Goal: Book appointment/travel/reservation

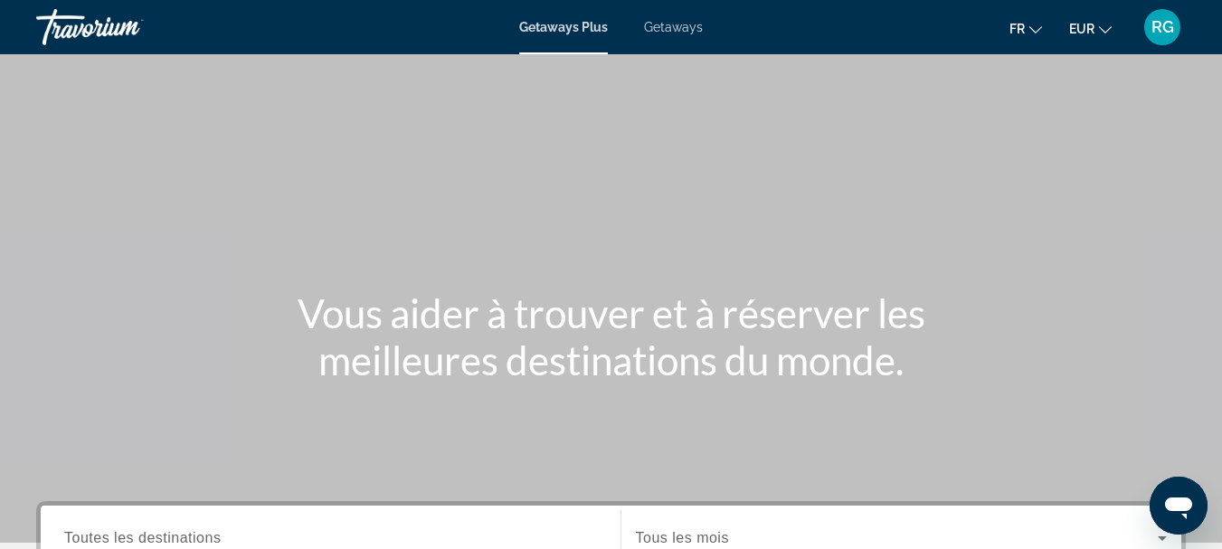
click at [664, 26] on span "Getaways" at bounding box center [673, 27] width 59 height 14
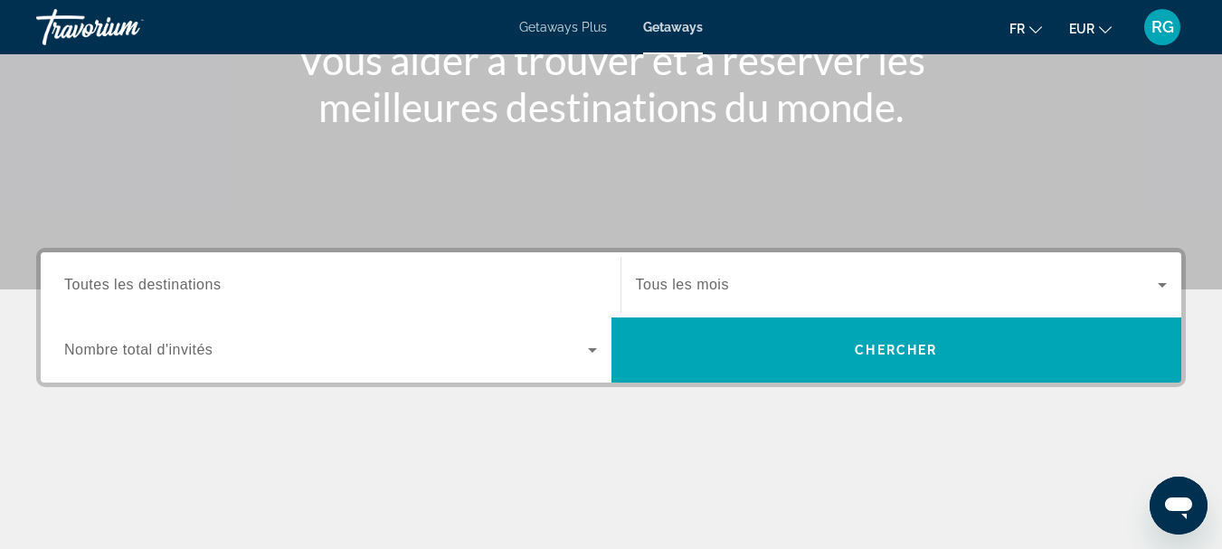
scroll to position [289, 0]
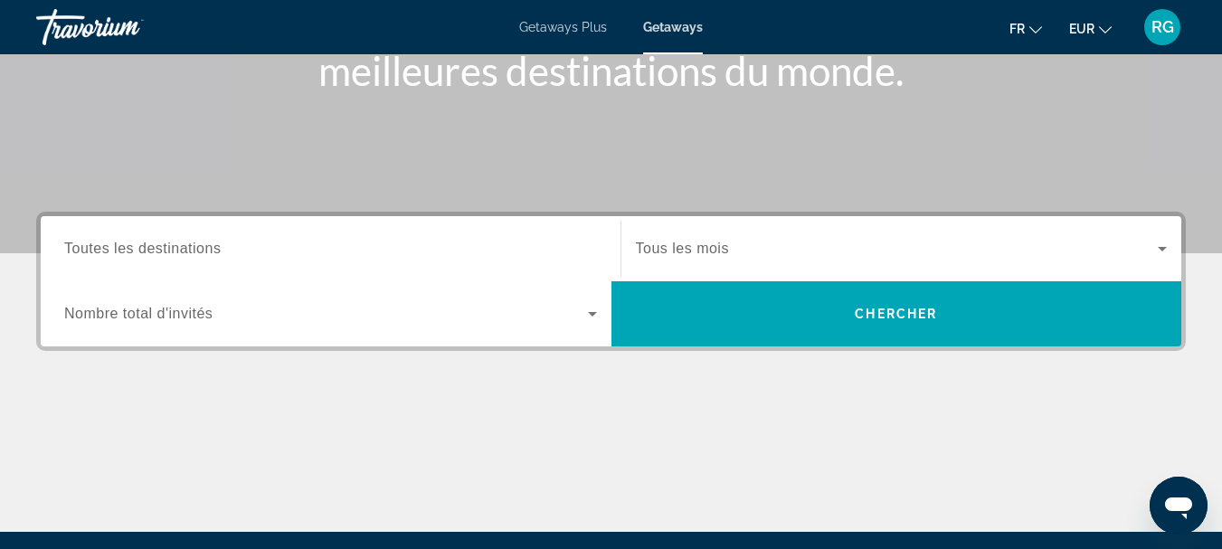
click at [141, 241] on span "Toutes les destinations" at bounding box center [142, 248] width 156 height 15
click at [141, 241] on input "Destination Toutes les destinations" at bounding box center [330, 250] width 533 height 22
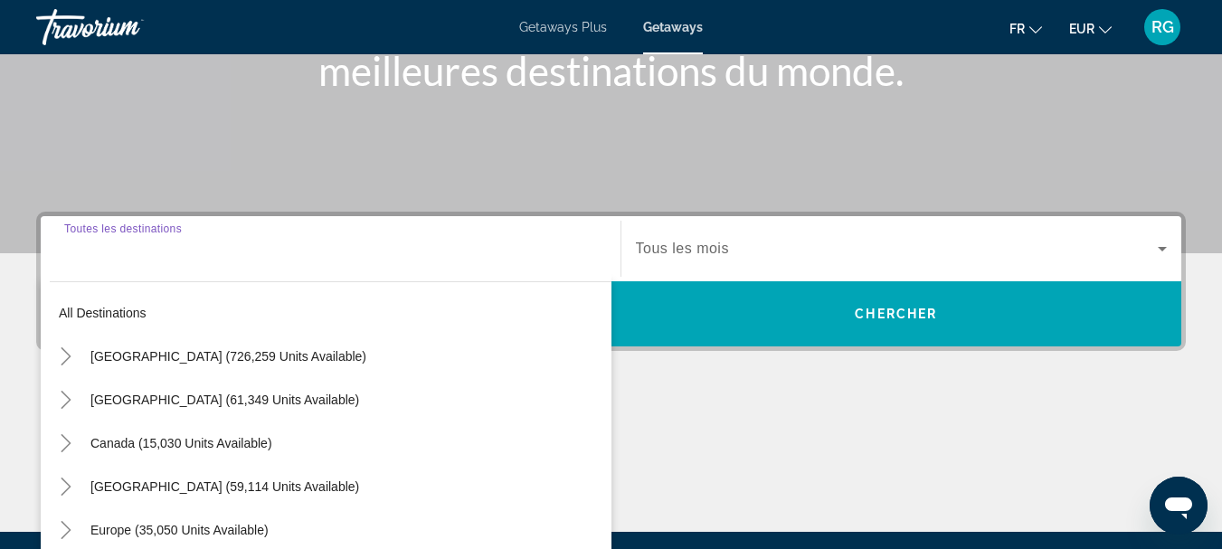
click at [141, 241] on input "Destination Toutes les destinations" at bounding box center [330, 250] width 533 height 22
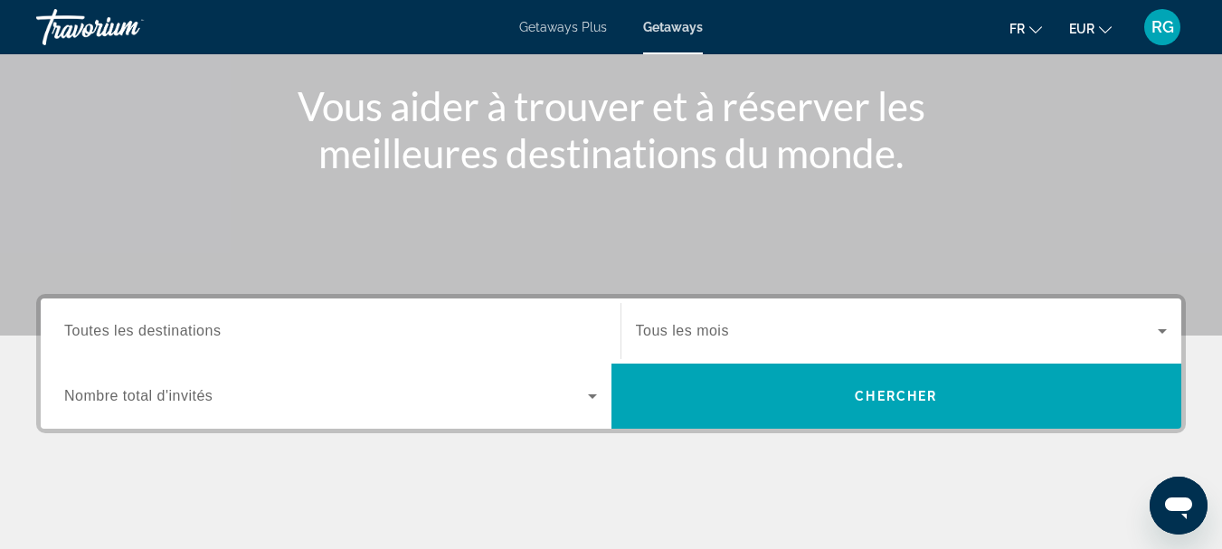
scroll to position [214, 0]
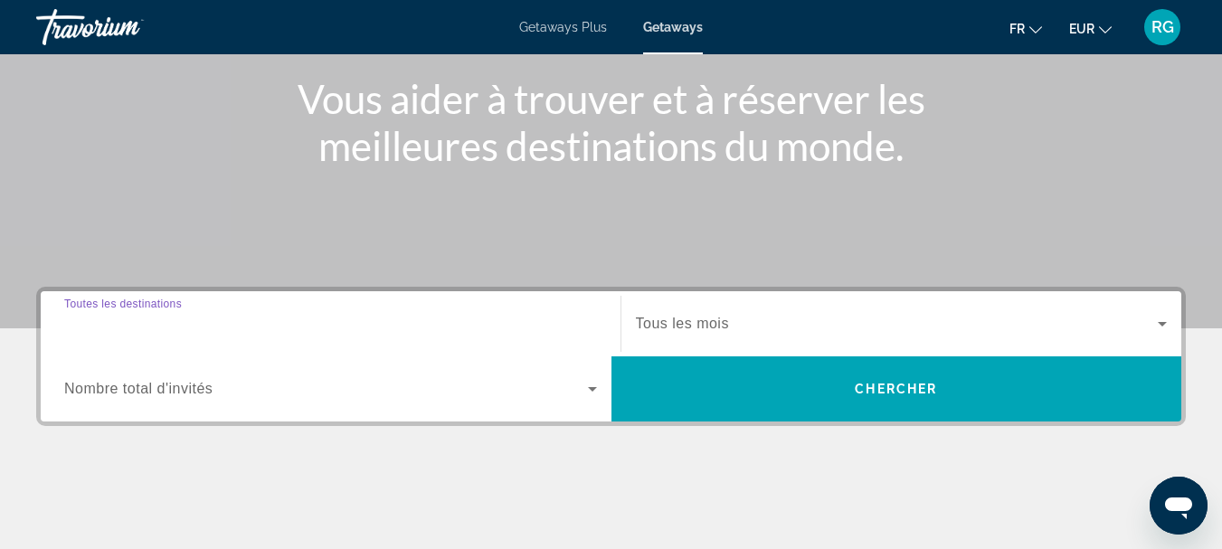
click at [280, 316] on input "Destination Toutes les destinations" at bounding box center [330, 325] width 533 height 22
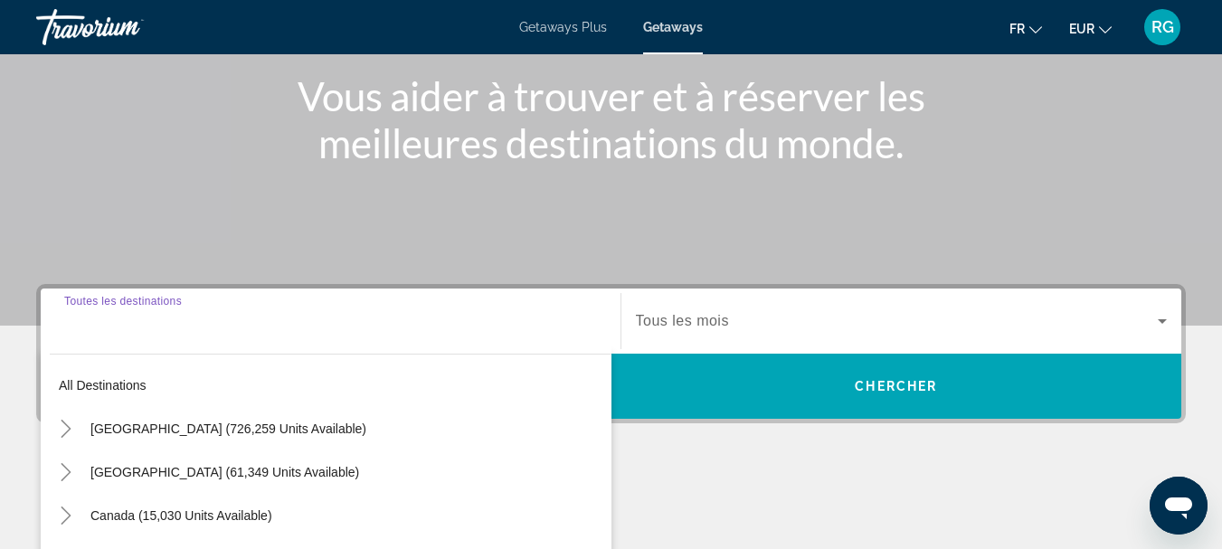
scroll to position [442, 0]
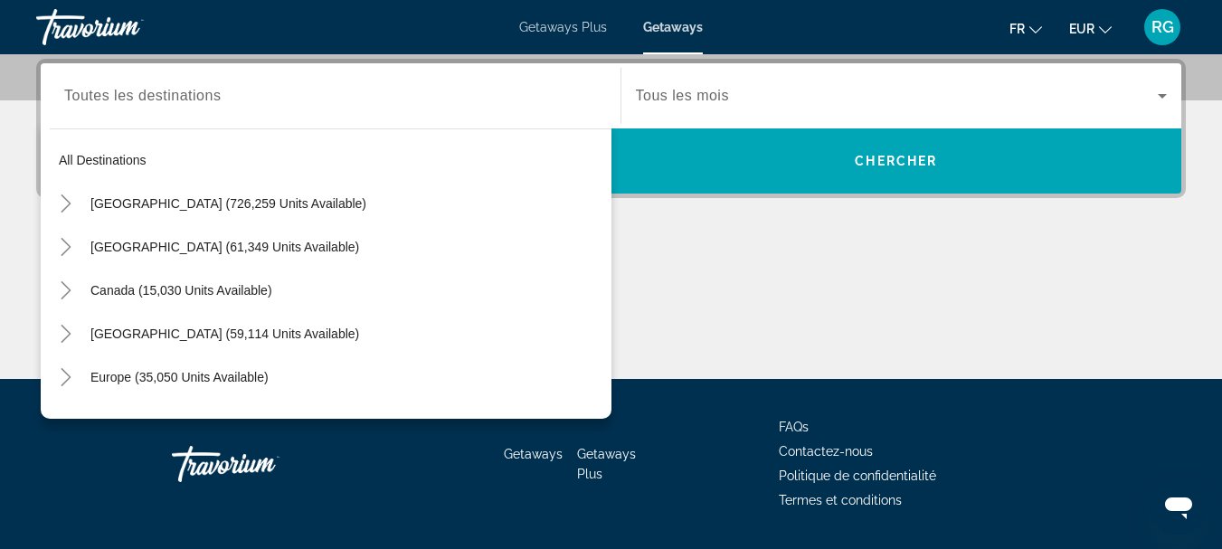
click at [571, 28] on span "Getaways Plus" at bounding box center [563, 27] width 88 height 14
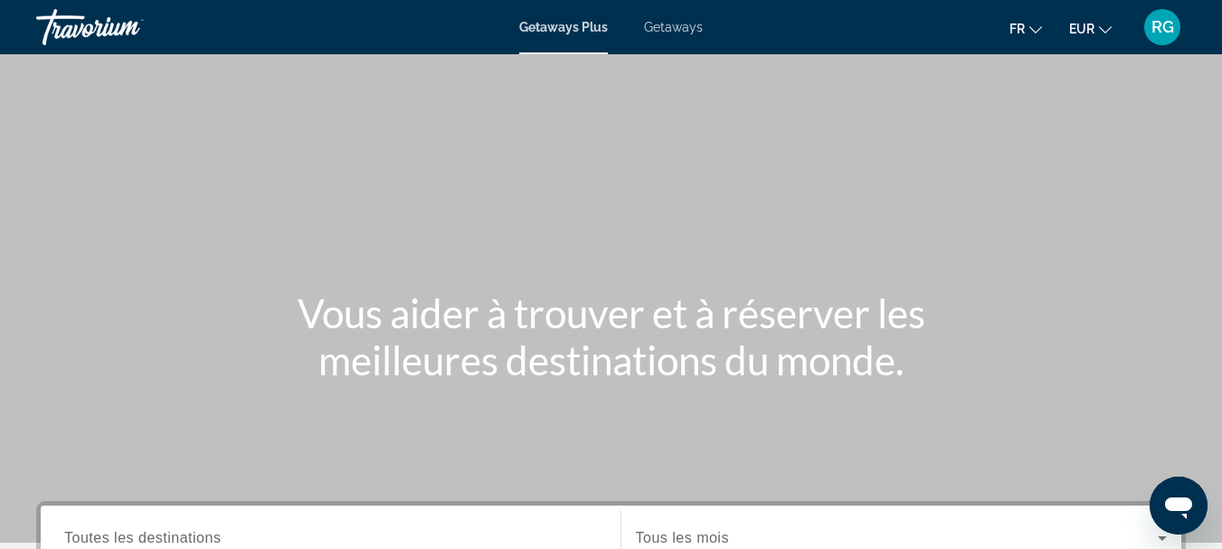
click at [687, 25] on span "Getaways" at bounding box center [673, 27] width 59 height 14
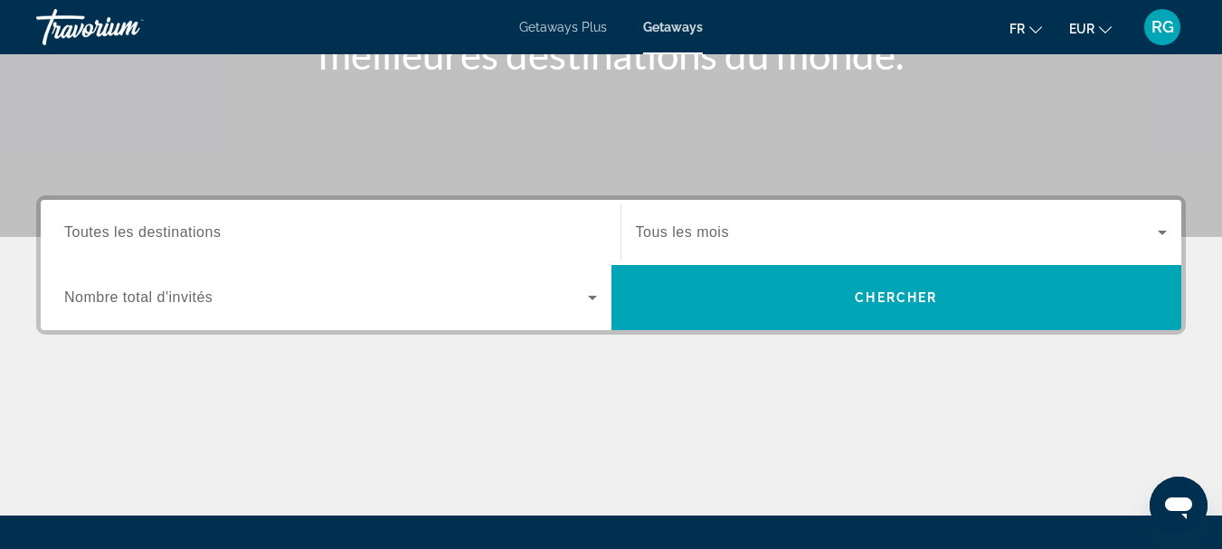
scroll to position [338, 0]
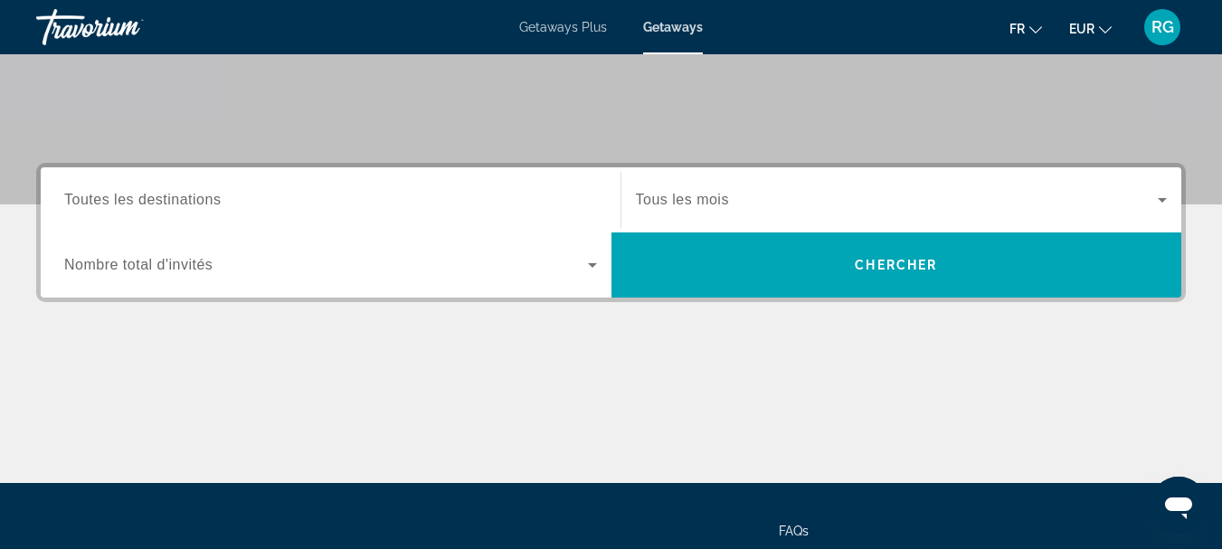
click at [193, 194] on span "Toutes les destinations" at bounding box center [142, 199] width 156 height 15
click at [193, 194] on input "Destination Toutes les destinations" at bounding box center [330, 201] width 533 height 22
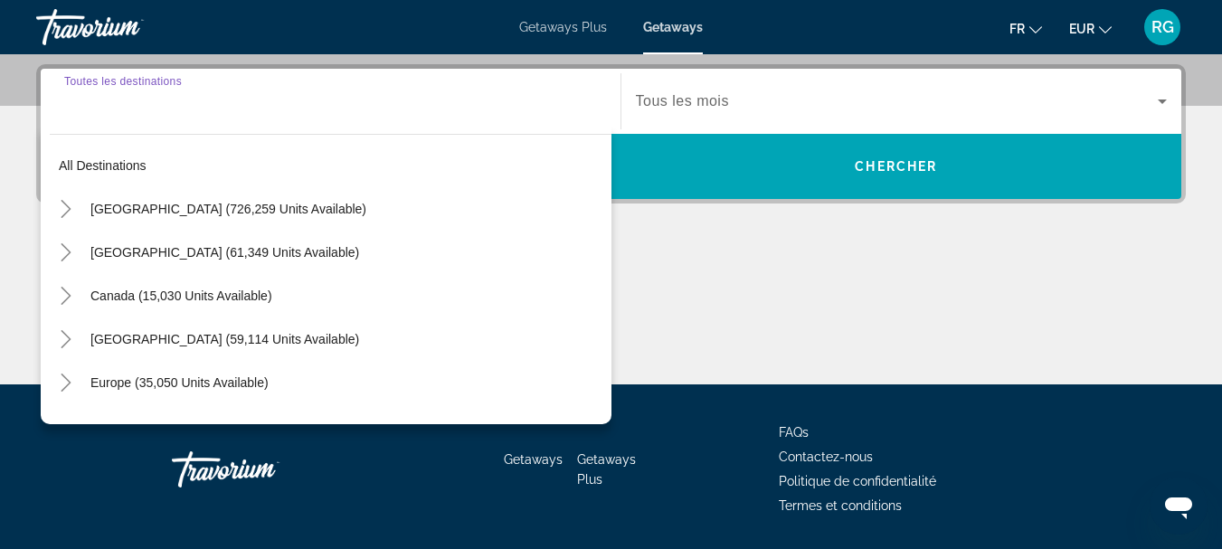
scroll to position [442, 0]
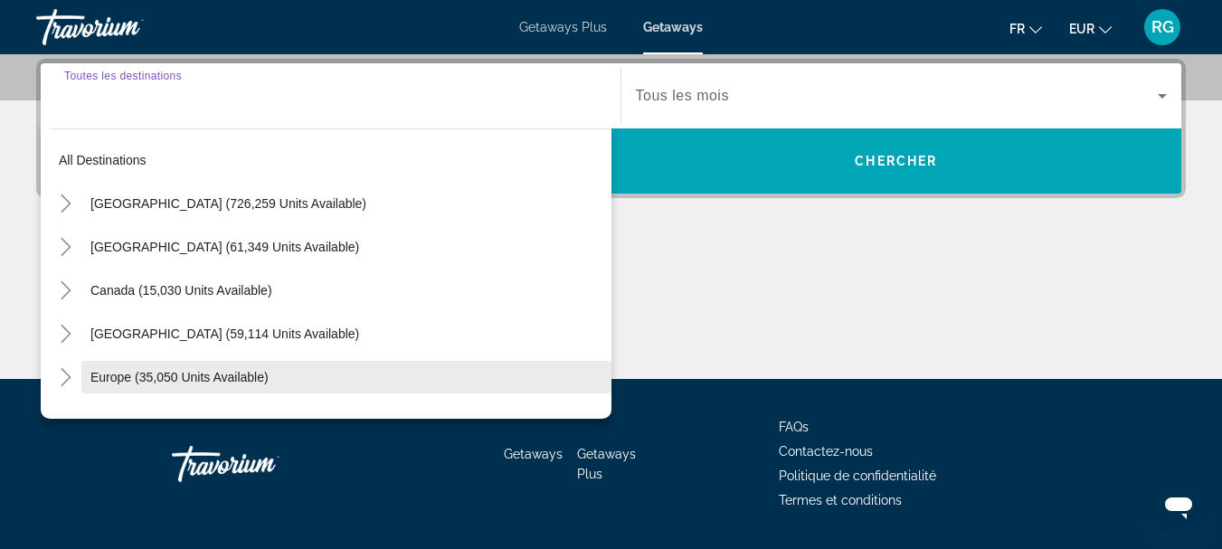
click at [166, 376] on span "Europe (35,050 units available)" at bounding box center [179, 377] width 178 height 14
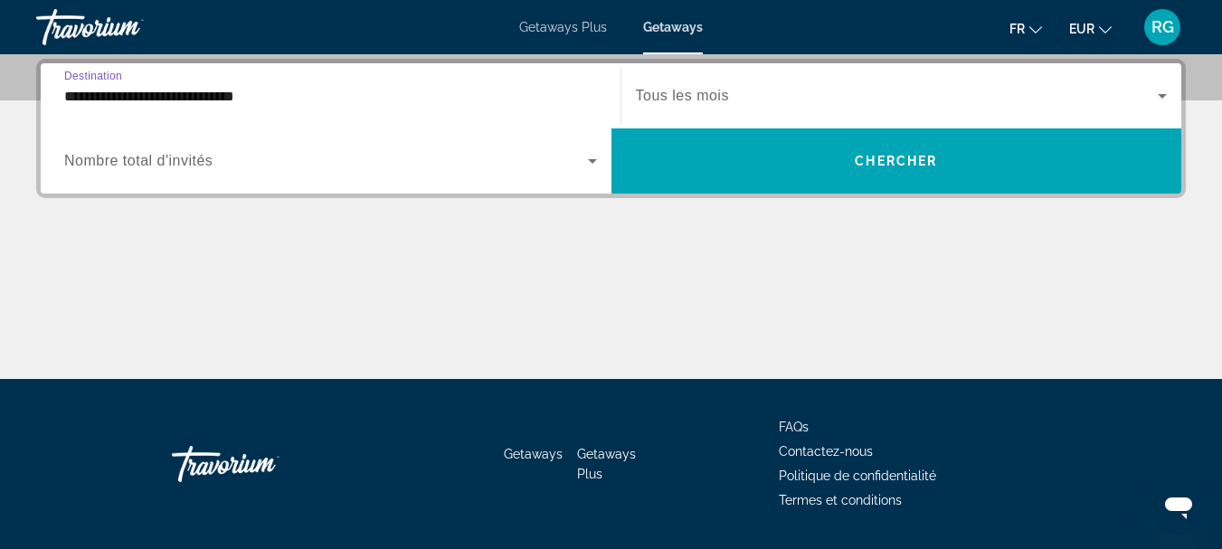
click at [810, 88] on span "Search widget" at bounding box center [897, 96] width 523 height 22
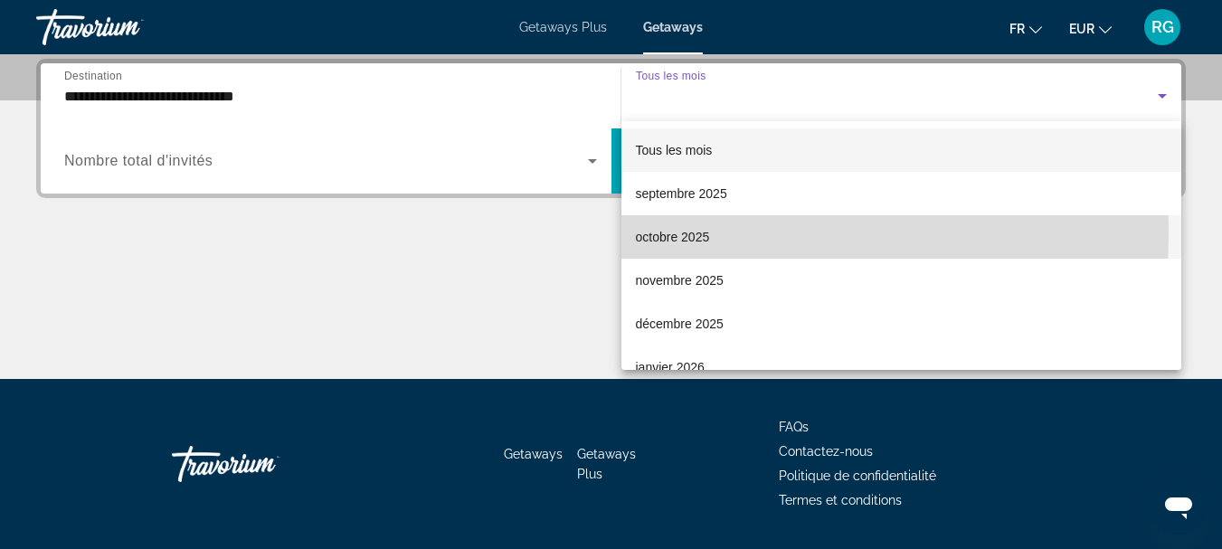
click at [687, 235] on span "octobre 2025" at bounding box center [673, 237] width 74 height 22
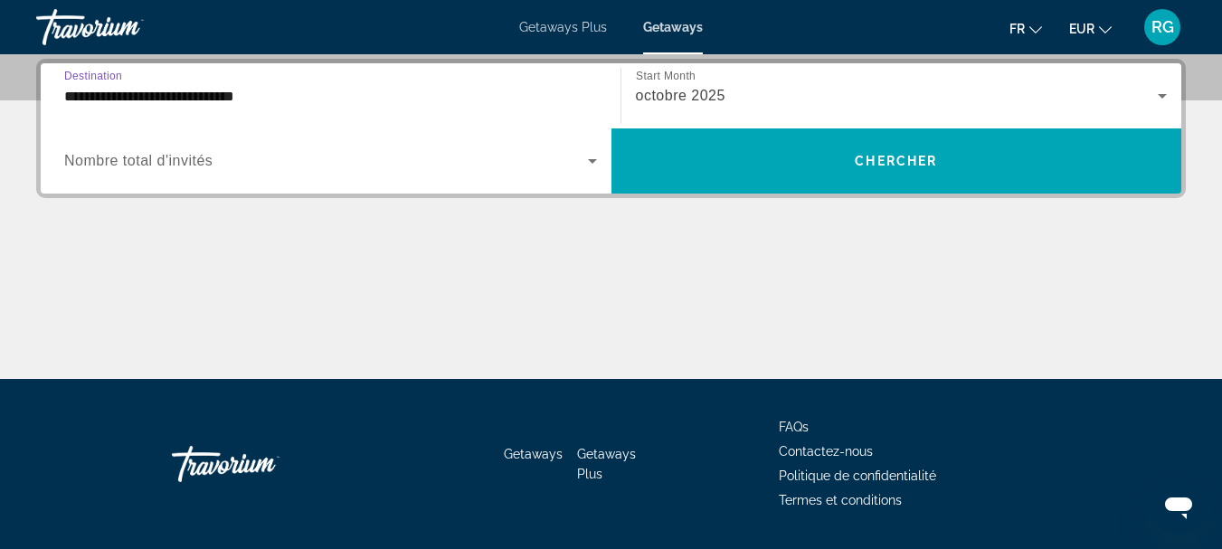
click at [156, 94] on input "**********" at bounding box center [330, 97] width 533 height 22
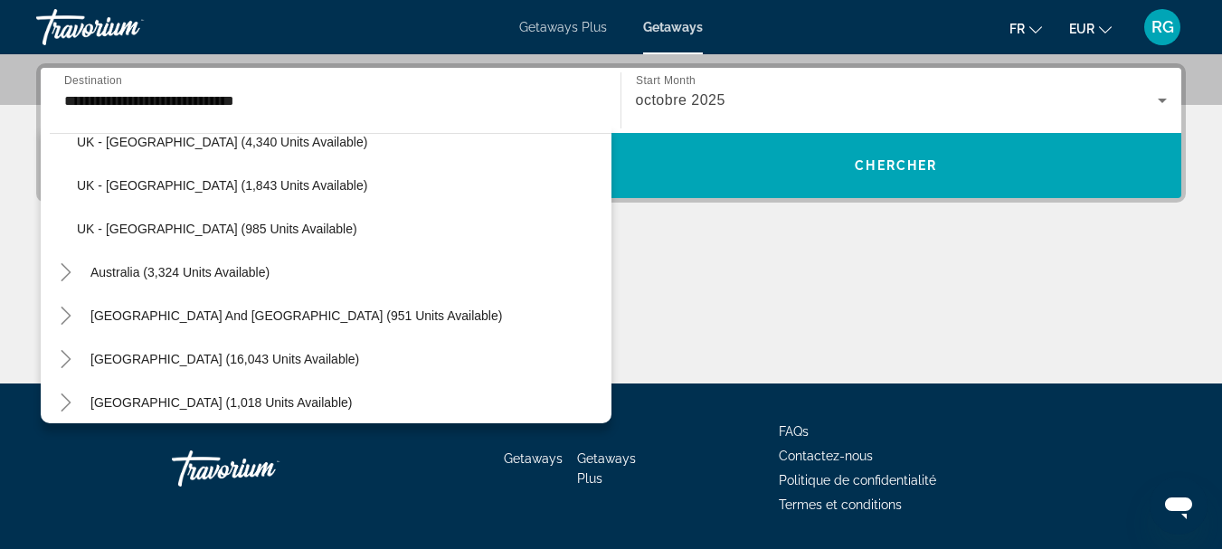
scroll to position [1226, 0]
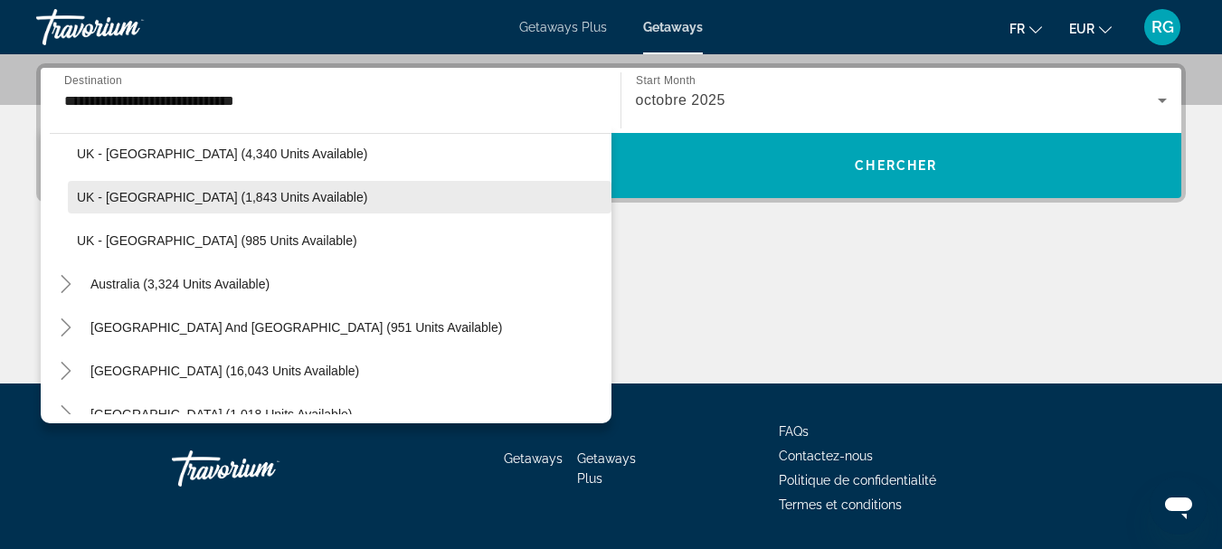
click at [132, 200] on span "UK - Scotland (1,843 units available)" at bounding box center [222, 197] width 290 height 14
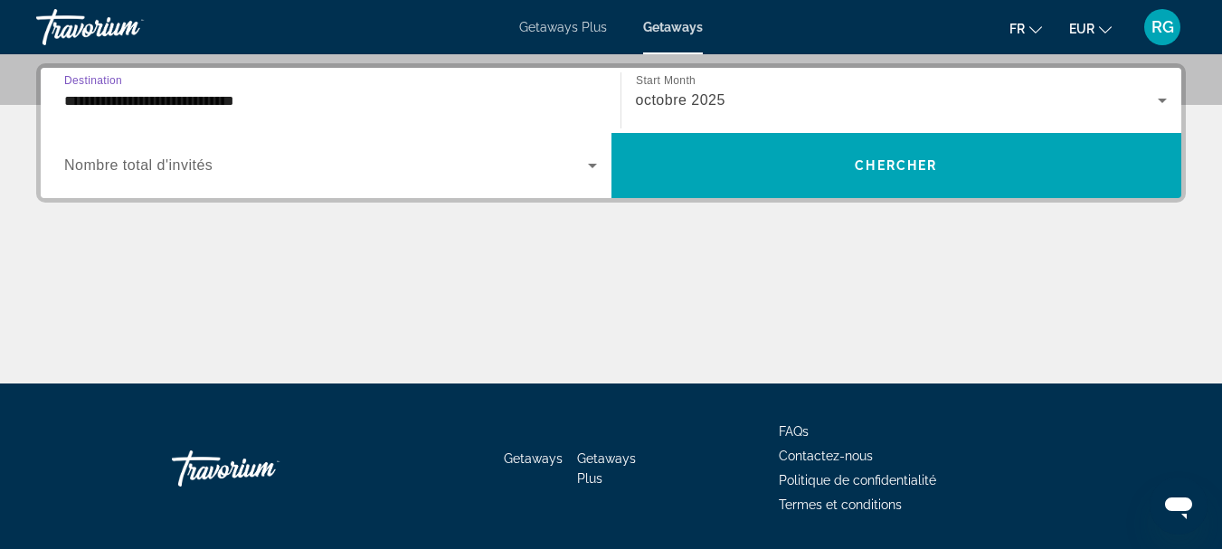
type input "**********"
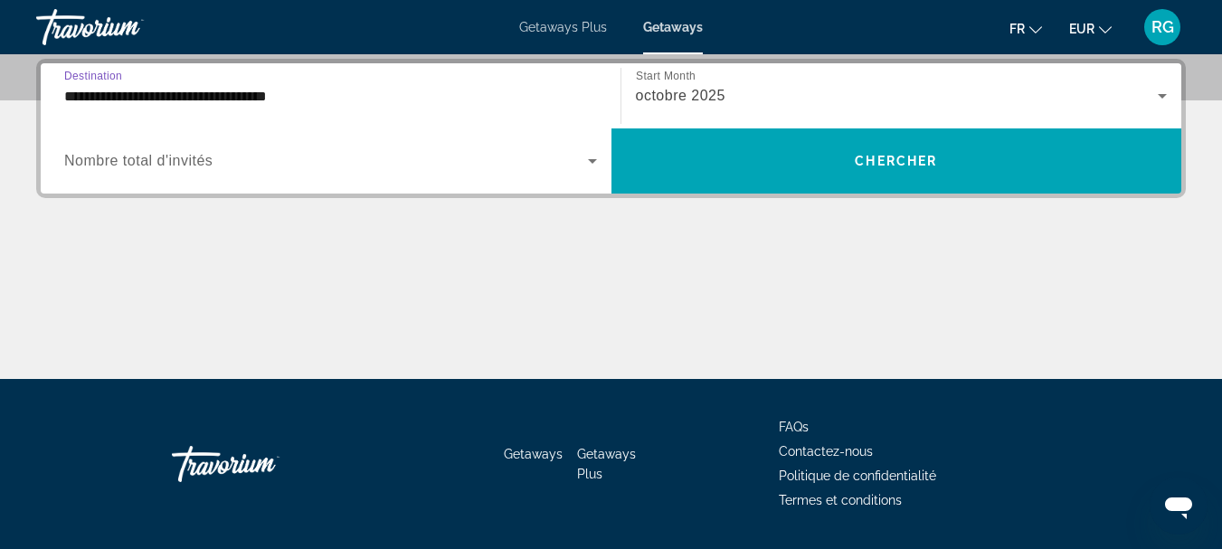
click at [179, 155] on span "Nombre total d'invités" at bounding box center [138, 160] width 148 height 15
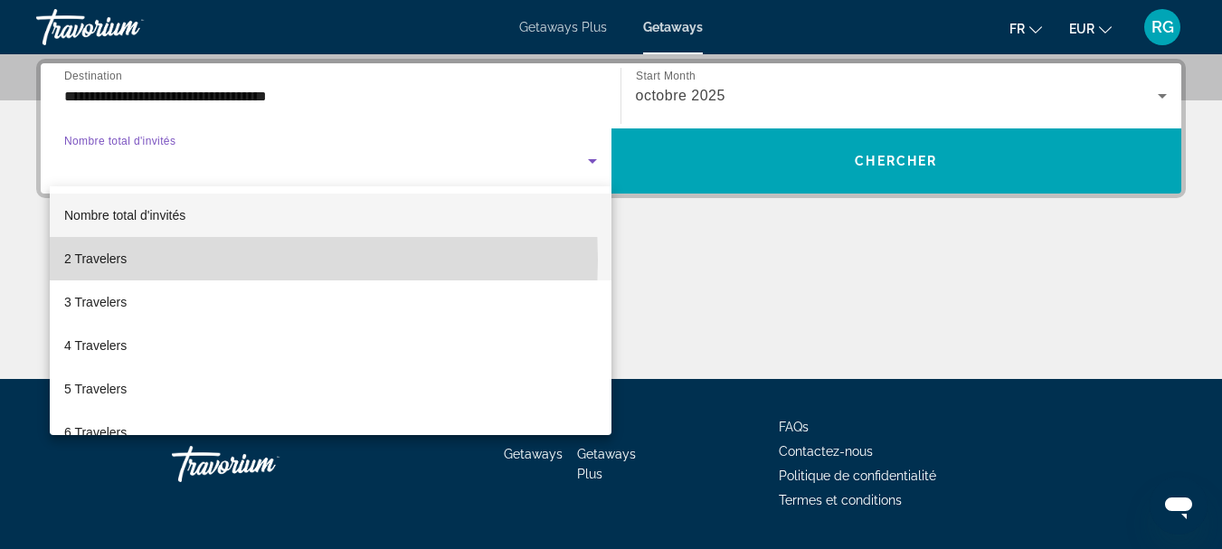
click at [139, 260] on mat-option "2 Travelers" at bounding box center [331, 258] width 562 height 43
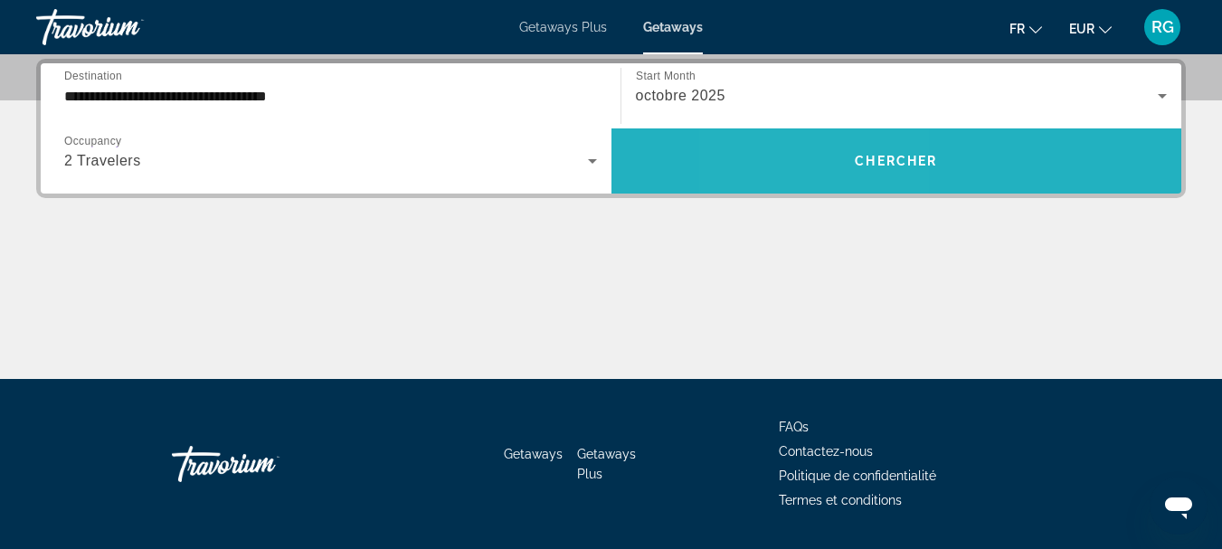
click at [826, 154] on span "Search widget" at bounding box center [896, 160] width 571 height 43
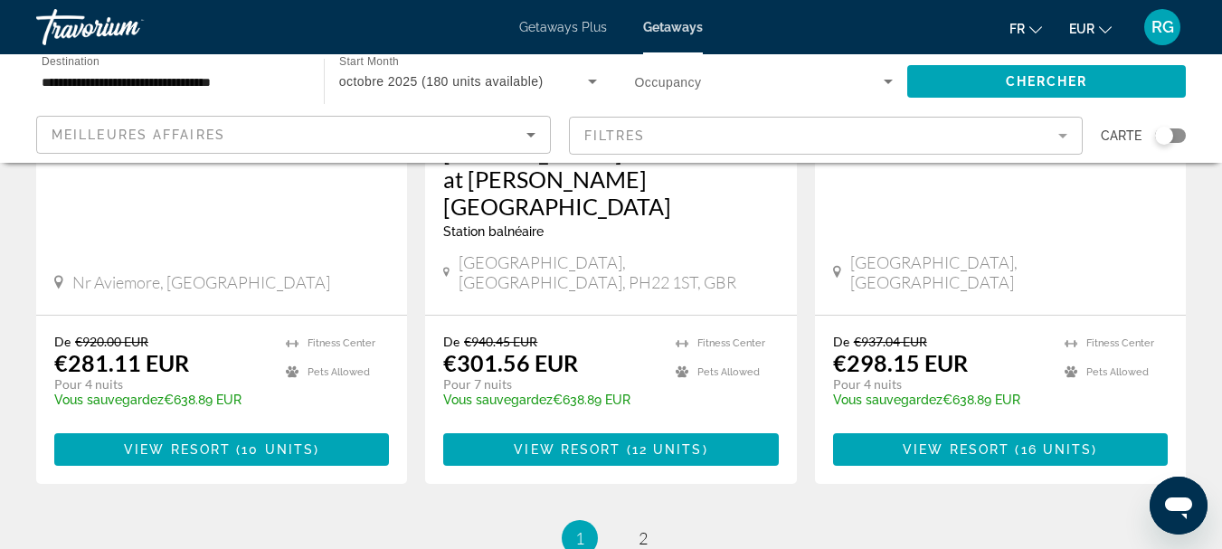
scroll to position [2589, 0]
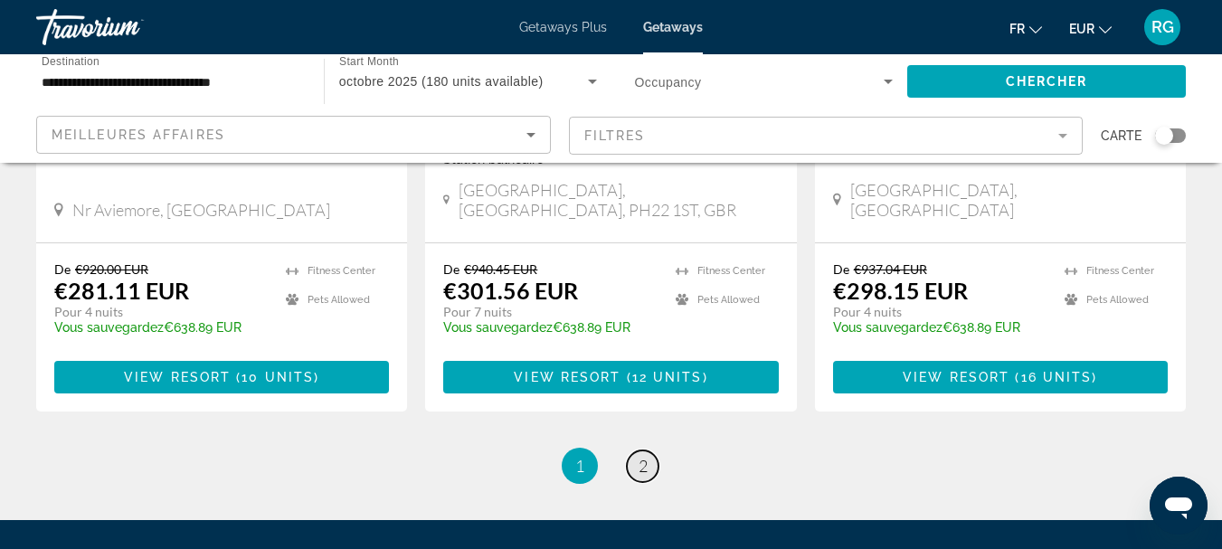
click at [648, 450] on link "page 2" at bounding box center [643, 466] width 32 height 32
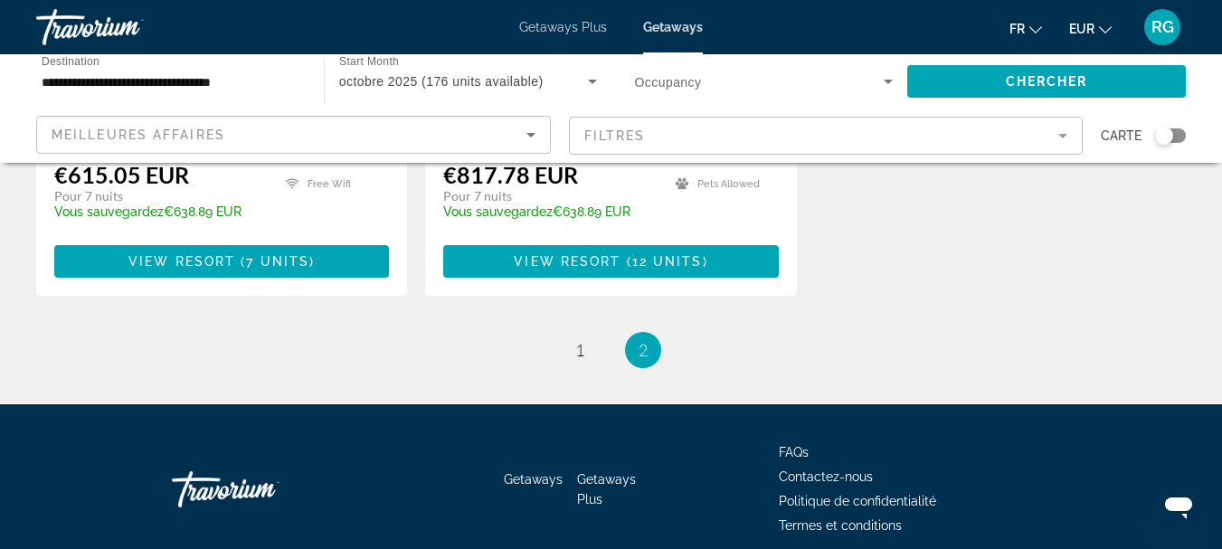
scroll to position [1228, 0]
